Goal: Task Accomplishment & Management: Use online tool/utility

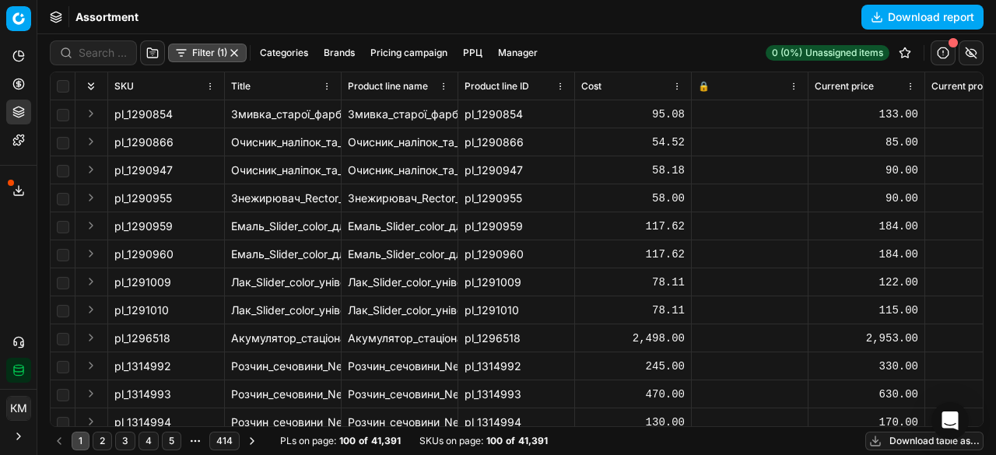
click at [902, 440] on button "Download table as..." at bounding box center [924, 441] width 118 height 19
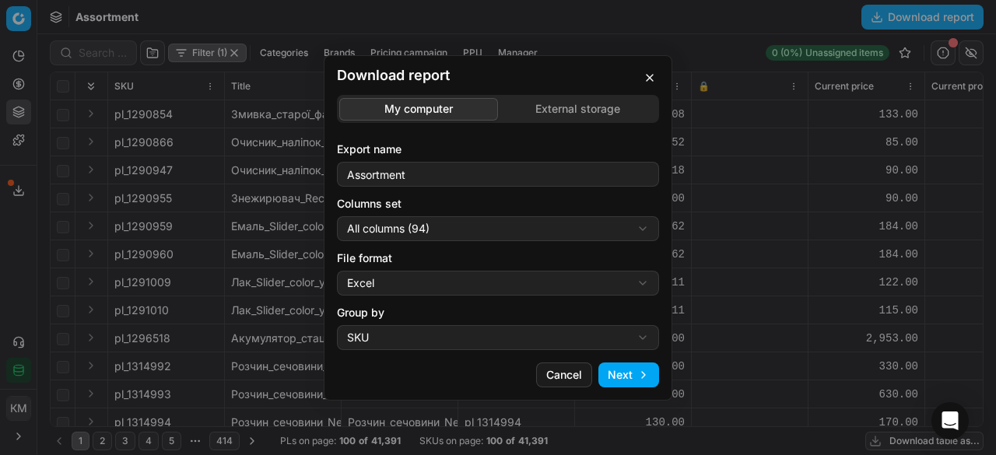
click at [624, 374] on button "Next" at bounding box center [628, 374] width 61 height 25
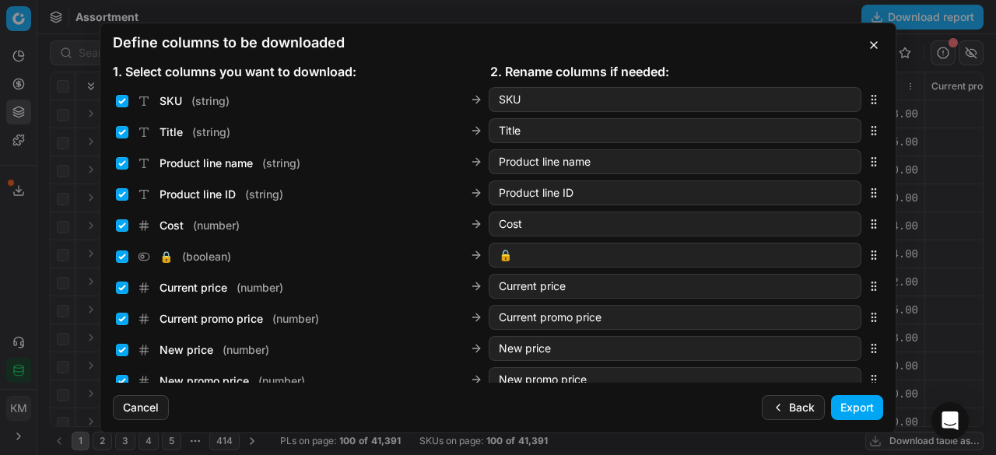
click at [838, 413] on button "Export" at bounding box center [857, 407] width 52 height 25
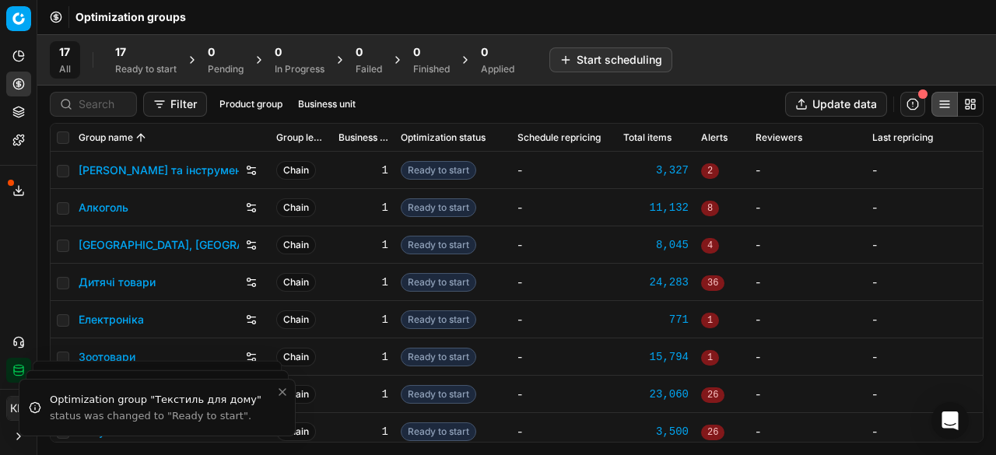
click at [25, 184] on button "Export service" at bounding box center [18, 190] width 25 height 25
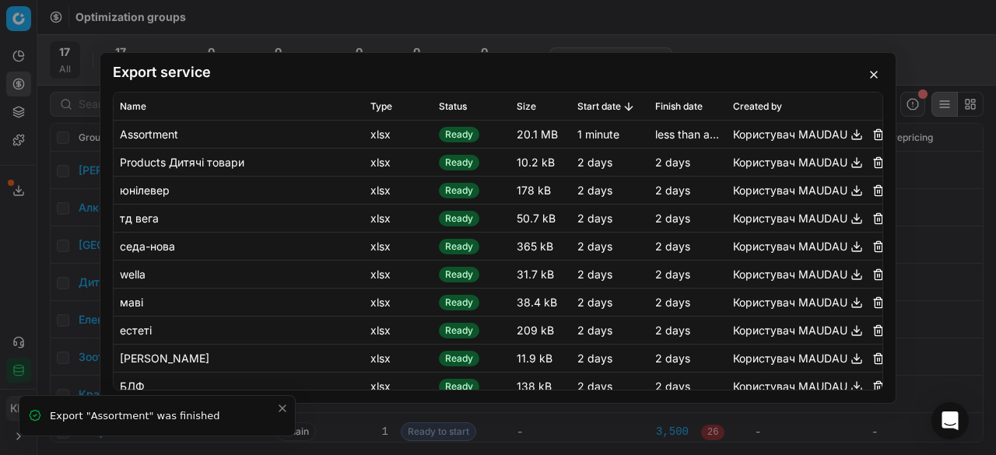
click at [847, 137] on button "button" at bounding box center [856, 133] width 19 height 19
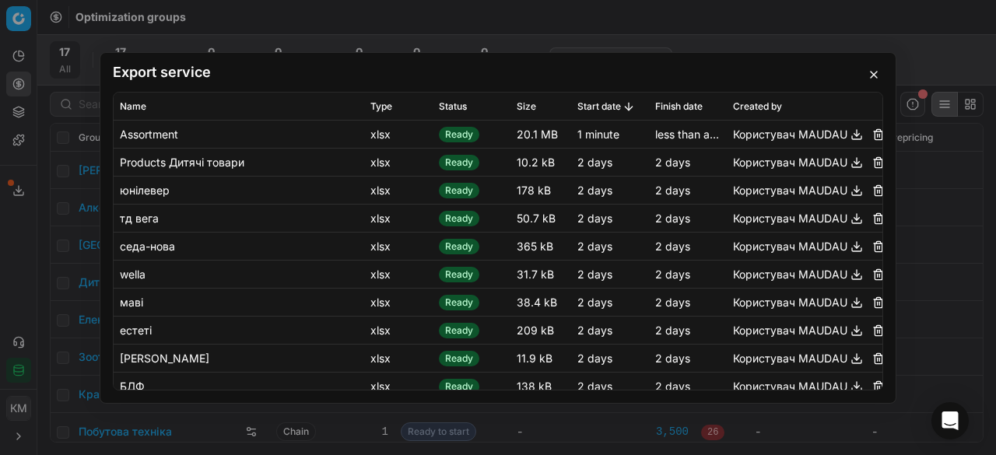
click at [870, 79] on button "button" at bounding box center [873, 74] width 19 height 19
